Goal: Information Seeking & Learning: Learn about a topic

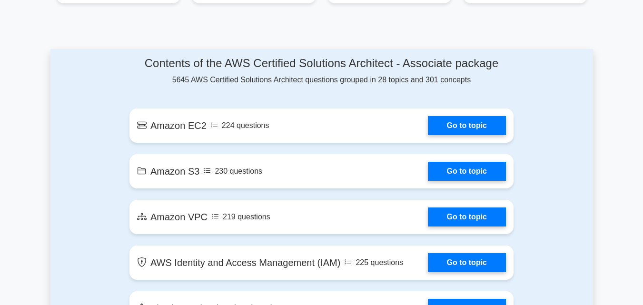
scroll to position [490, 0]
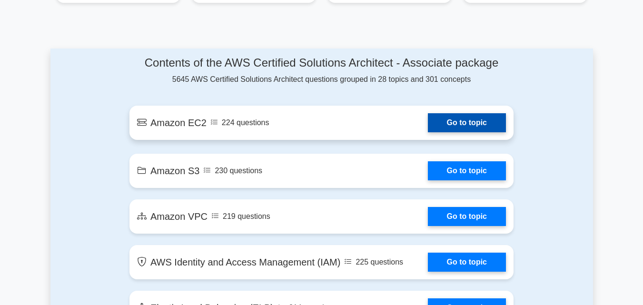
click at [460, 122] on link "Go to topic" at bounding box center [467, 122] width 78 height 19
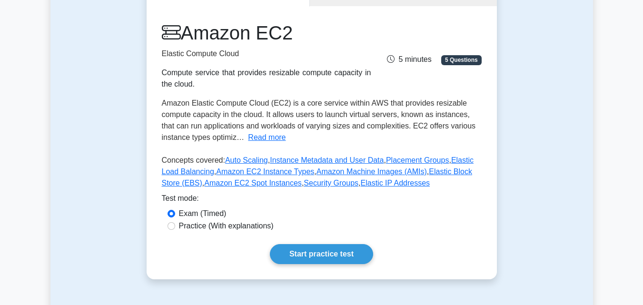
scroll to position [116, 0]
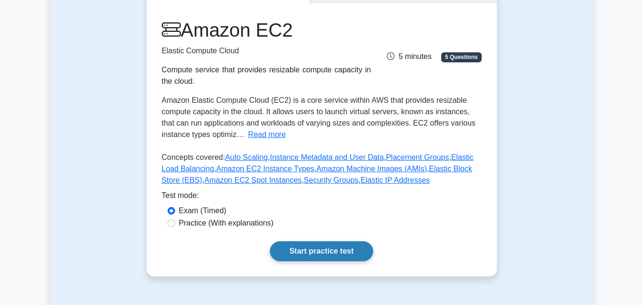
click at [329, 250] on link "Start practice test" at bounding box center [321, 251] width 103 height 20
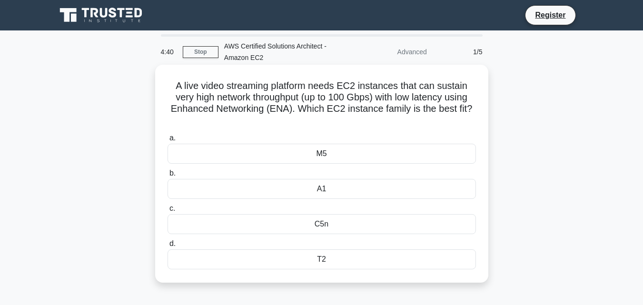
click at [241, 152] on div "M5" at bounding box center [321, 154] width 308 height 20
click at [167, 141] on input "a. M5" at bounding box center [167, 138] width 0 height 6
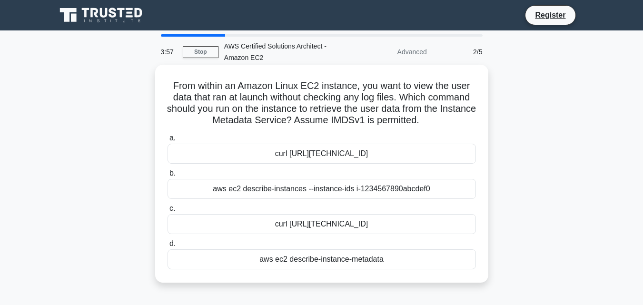
click at [328, 261] on div "aws ec2 describe-instance-metadata" at bounding box center [321, 259] width 308 height 20
click at [167, 247] on input "d. aws ec2 describe-instance-metadata" at bounding box center [167, 244] width 0 height 6
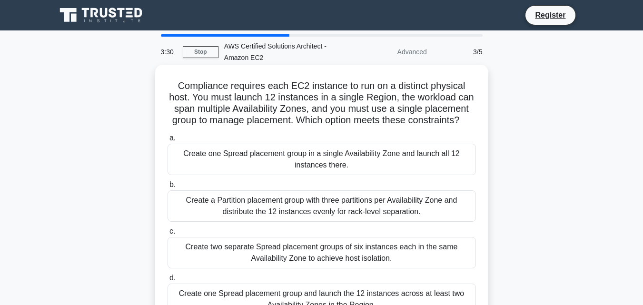
click at [234, 243] on div "Create two separate Spread placement groups of six instances each in the same A…" at bounding box center [321, 252] width 308 height 31
click at [167, 235] on input "c. Create two separate Spread placement groups of six instances each in the sam…" at bounding box center [167, 231] width 0 height 6
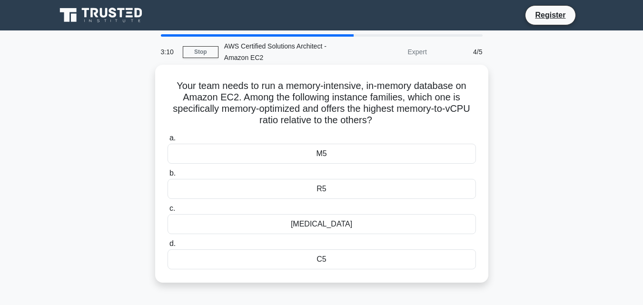
click at [342, 264] on div "C5" at bounding box center [321, 259] width 308 height 20
click at [167, 247] on input "d. C5" at bounding box center [167, 244] width 0 height 6
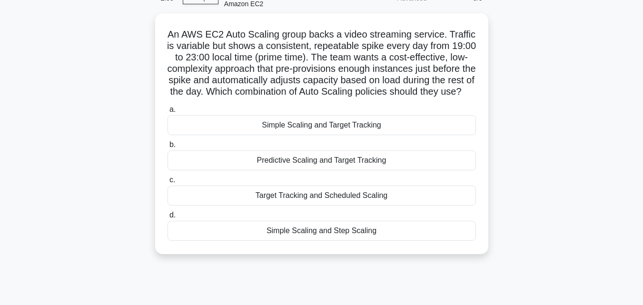
scroll to position [53, 0]
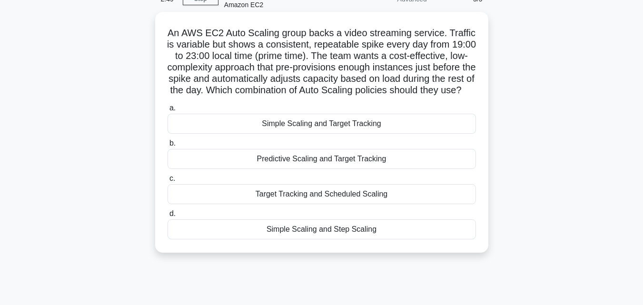
drag, startPoint x: 380, startPoint y: 247, endPoint x: 162, endPoint y: 34, distance: 304.4
click at [162, 34] on div "An AWS EC2 Auto Scaling group backs a video streaming service. Traffic is varia…" at bounding box center [321, 132] width 325 height 233
copy div "An AWS EC2 Auto Scaling group backs a video streaming service. Traffic is varia…"
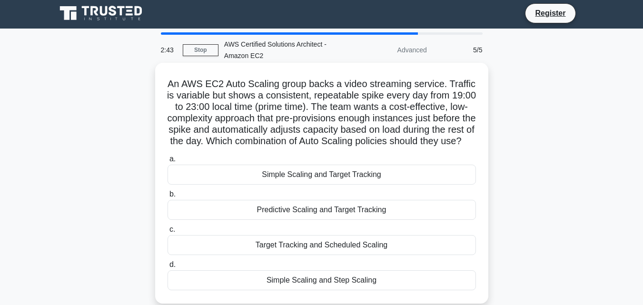
scroll to position [0, 0]
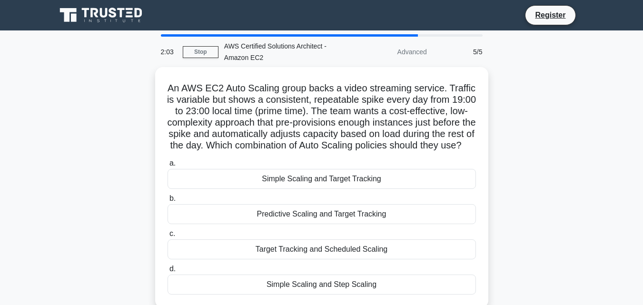
click at [502, 180] on div "An AWS EC2 Auto Scaling group backs a video streaming service. Traffic is varia…" at bounding box center [321, 193] width 542 height 252
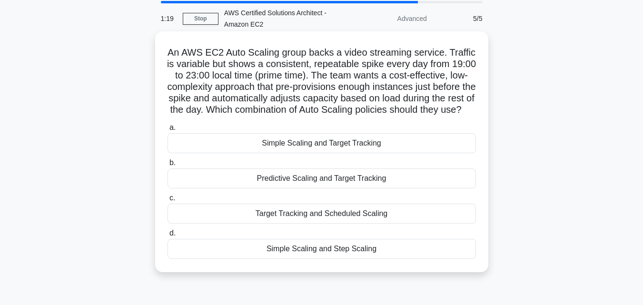
scroll to position [34, 0]
click at [348, 188] on div "Predictive Scaling and Target Tracking" at bounding box center [321, 178] width 308 height 20
click at [167, 166] on input "b. Predictive Scaling and Target Tracking" at bounding box center [167, 162] width 0 height 6
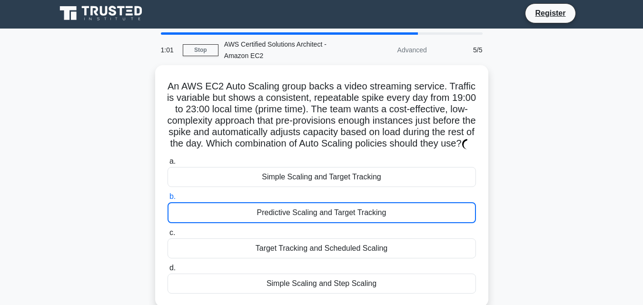
scroll to position [0, 0]
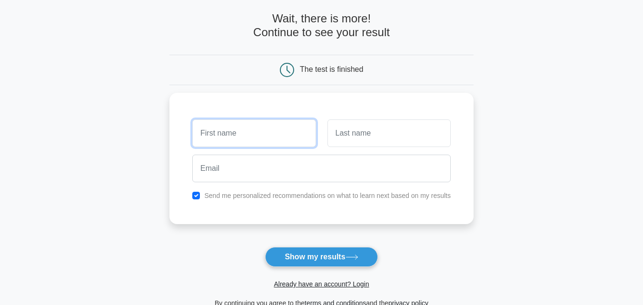
scroll to position [68, 0]
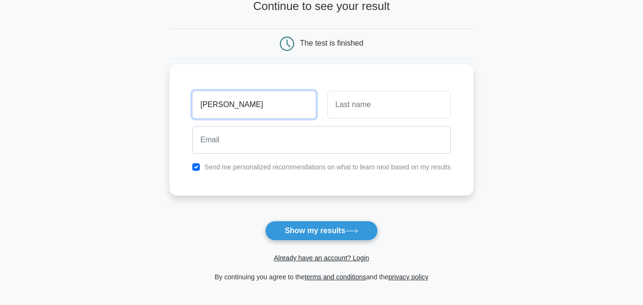
type input "mary"
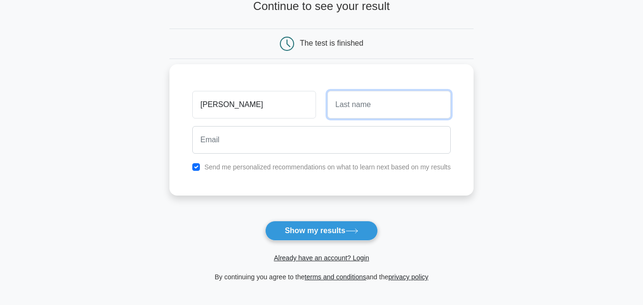
click at [363, 101] on input "text" at bounding box center [388, 105] width 123 height 28
type input "wairimu"
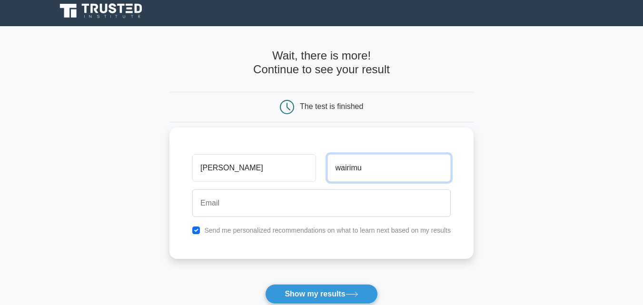
scroll to position [0, 0]
